Goal: Book appointment/travel/reservation

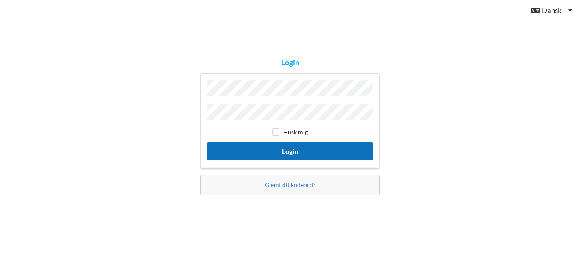
click at [303, 153] on button "Login" at bounding box center [290, 151] width 166 height 17
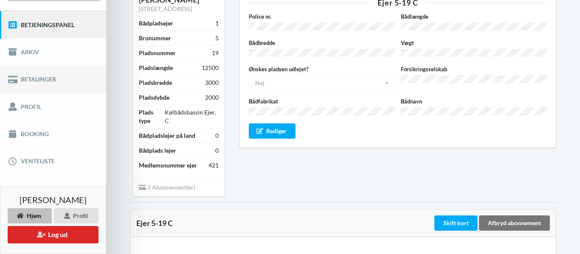
scroll to position [98, 0]
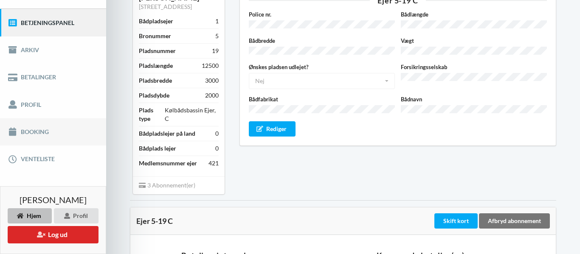
click at [36, 135] on link "Booking" at bounding box center [53, 131] width 106 height 27
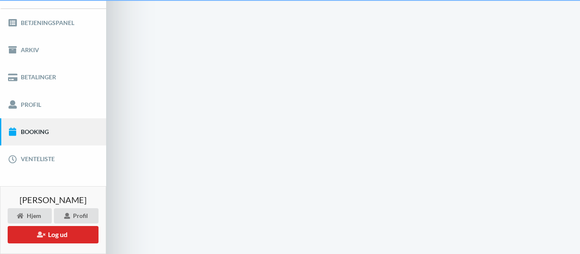
scroll to position [17, 0]
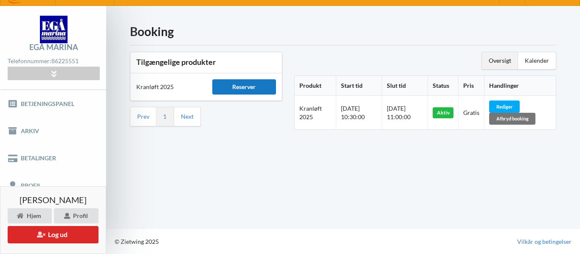
click at [246, 92] on div "Reserver" at bounding box center [244, 86] width 64 height 15
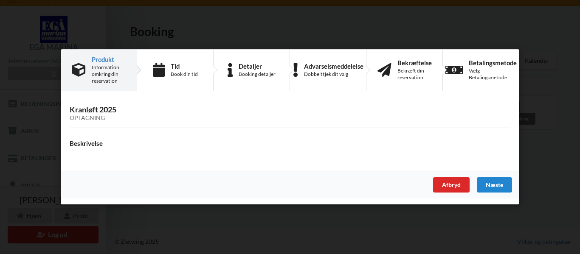
click at [303, 224] on div "Handelsbetingelser Ved at benytte dig af Virksomhedens juridiske navn services …" at bounding box center [290, 127] width 580 height 254
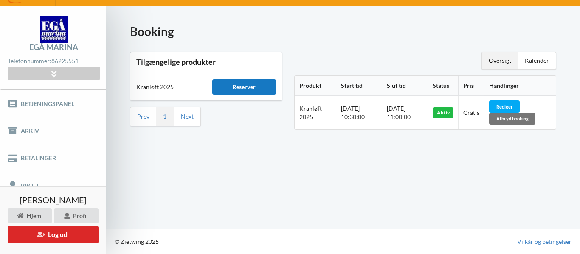
click at [244, 91] on div "Reserver" at bounding box center [244, 86] width 64 height 15
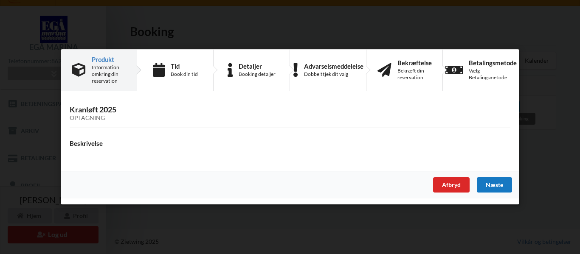
click at [496, 183] on div "Næste" at bounding box center [494, 185] width 35 height 15
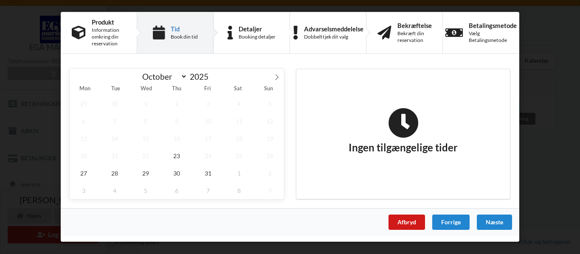
click at [402, 226] on div "Afbryd" at bounding box center [407, 222] width 37 height 15
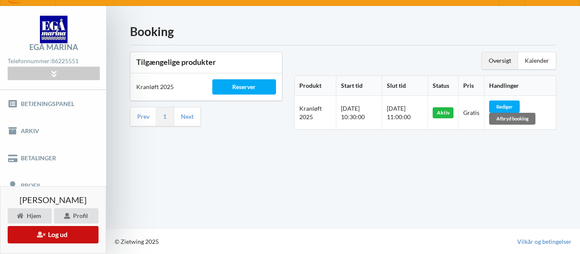
click at [62, 236] on button "Log ud" at bounding box center [53, 234] width 91 height 17
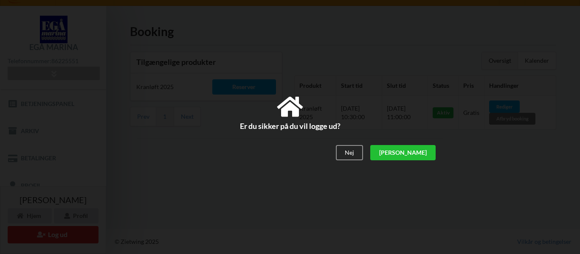
click at [422, 155] on div "[PERSON_NAME]" at bounding box center [402, 152] width 65 height 15
